Goal: Use online tool/utility: Utilize a website feature to perform a specific function

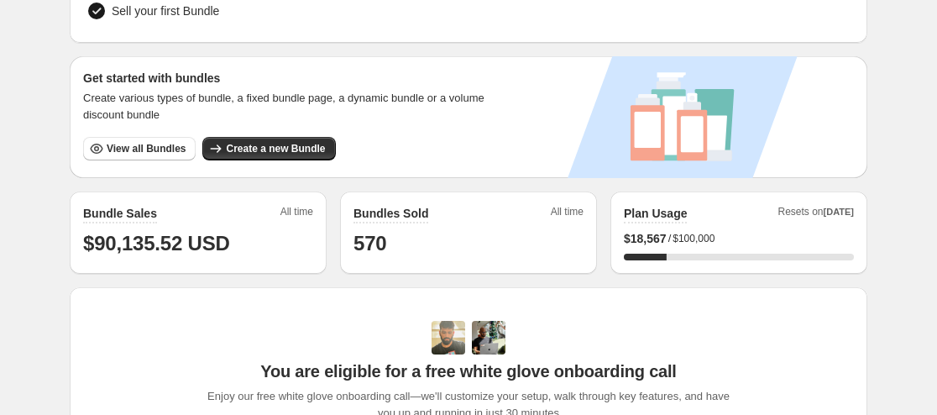
scroll to position [248, 0]
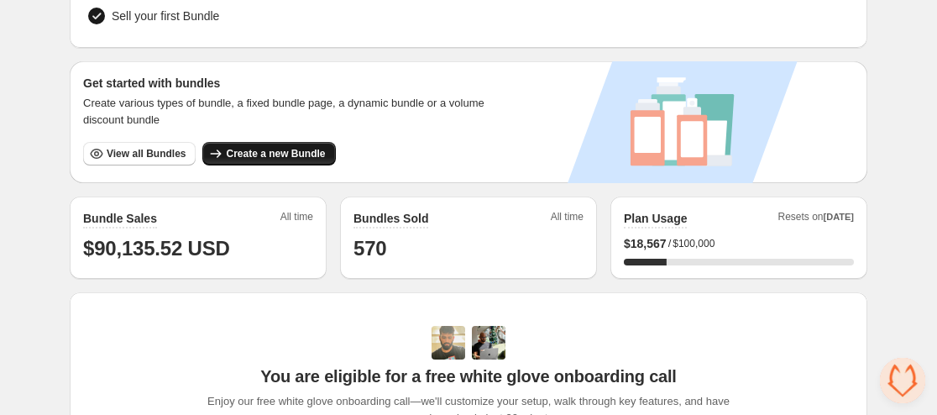
click at [286, 156] on span "Create a new Bundle" at bounding box center [275, 153] width 99 height 13
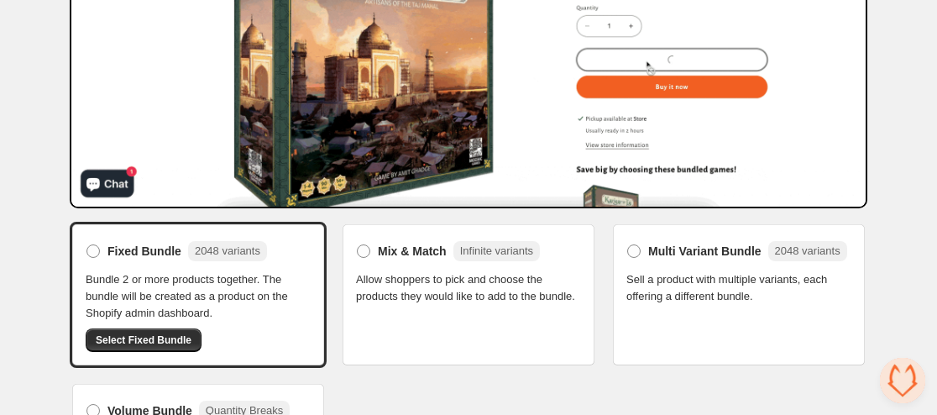
scroll to position [342, 0]
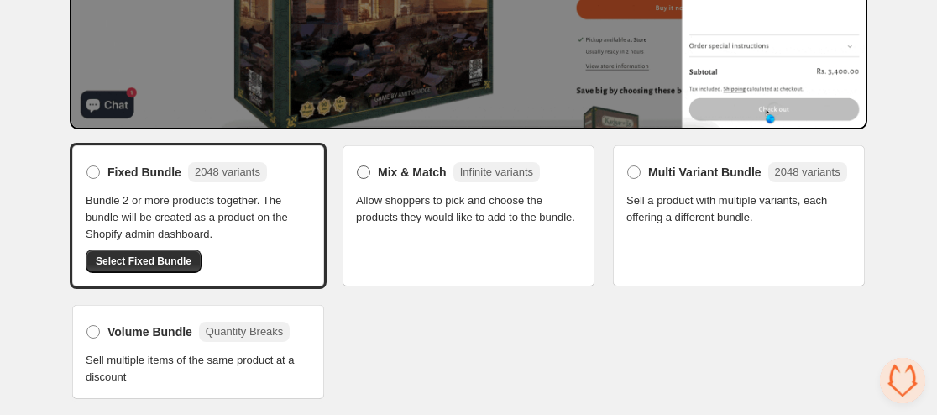
click at [365, 176] on span at bounding box center [363, 171] width 13 height 13
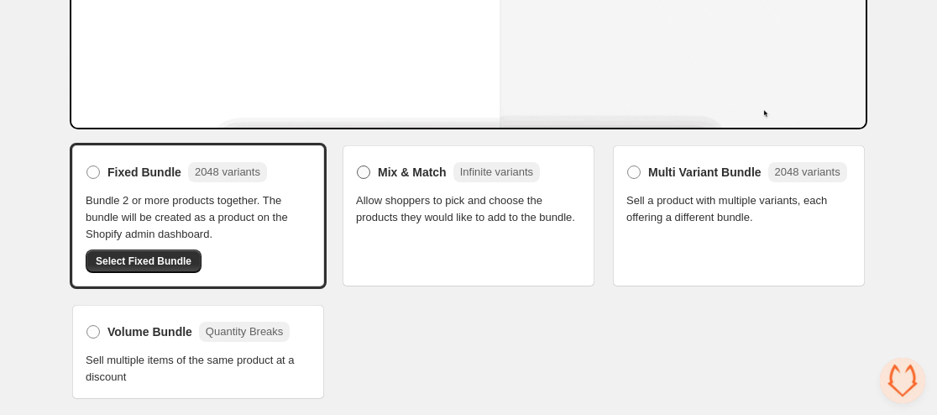
scroll to position [311, 0]
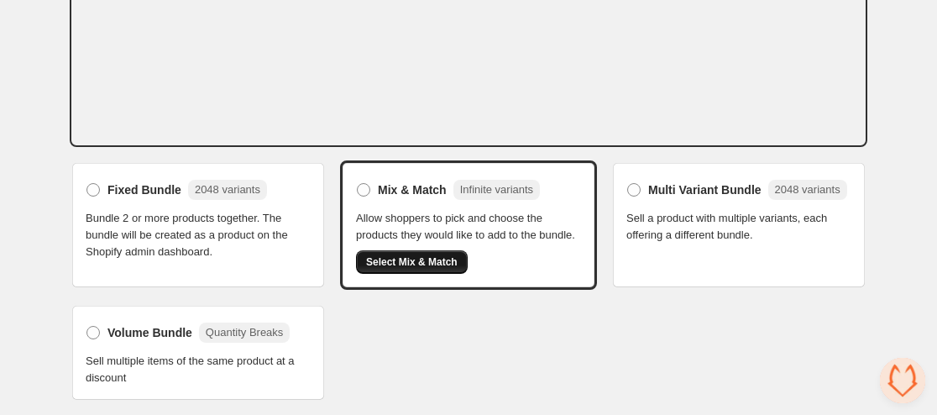
click at [414, 259] on span "Select Mix & Match" at bounding box center [411, 261] width 91 height 13
